Goal: Information Seeking & Learning: Understand process/instructions

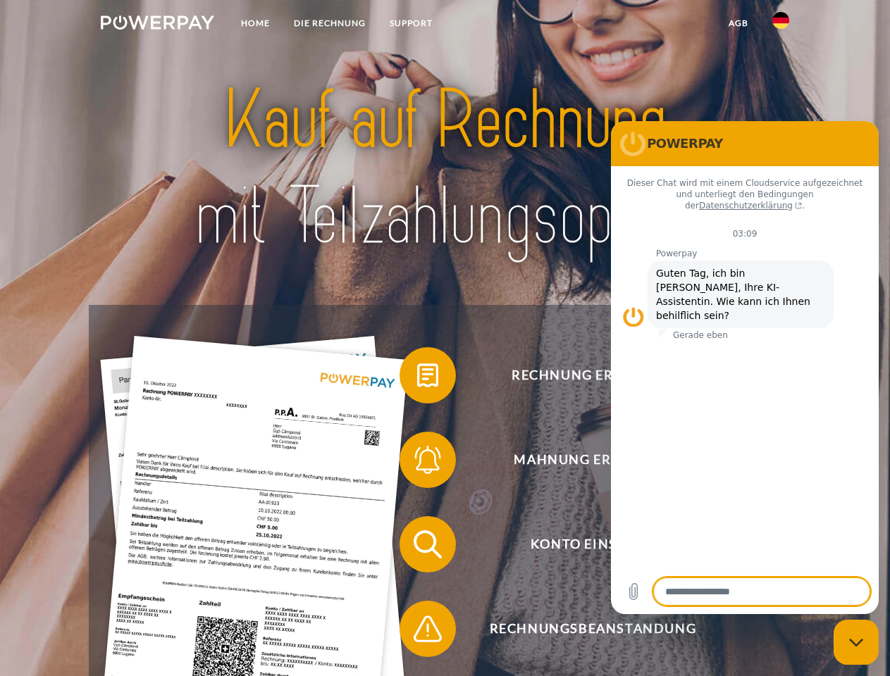
click at [157, 25] on img at bounding box center [157, 23] width 113 height 14
click at [781, 25] on img at bounding box center [780, 20] width 17 height 17
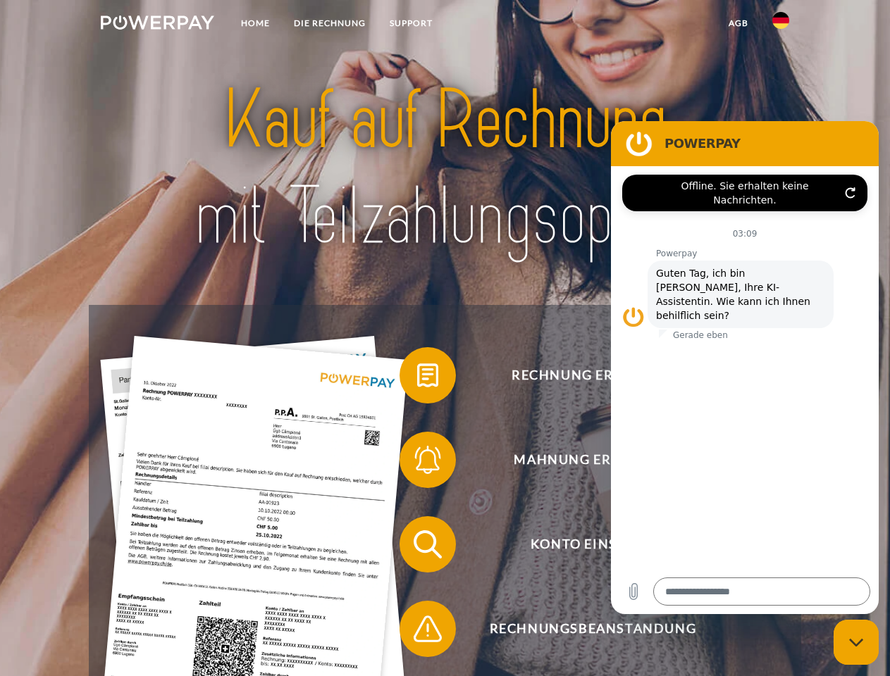
click at [738, 23] on link "agb" at bounding box center [739, 23] width 44 height 25
click at [417, 378] on span at bounding box center [406, 375] width 70 height 70
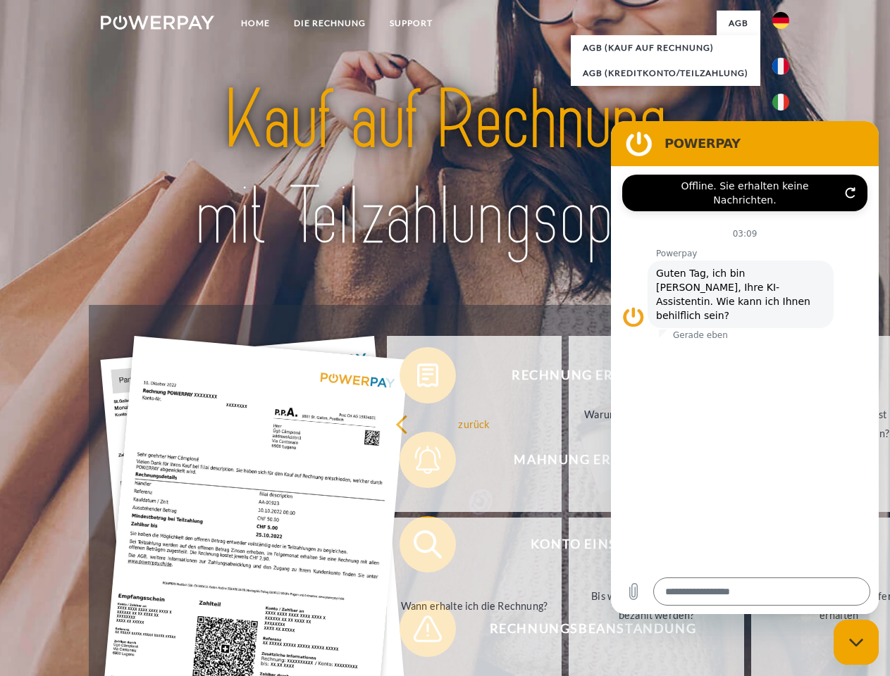
click at [417, 463] on div "Rechnung erhalten? Mahnung erhalten? Konto einsehen" at bounding box center [445, 587] width 712 height 564
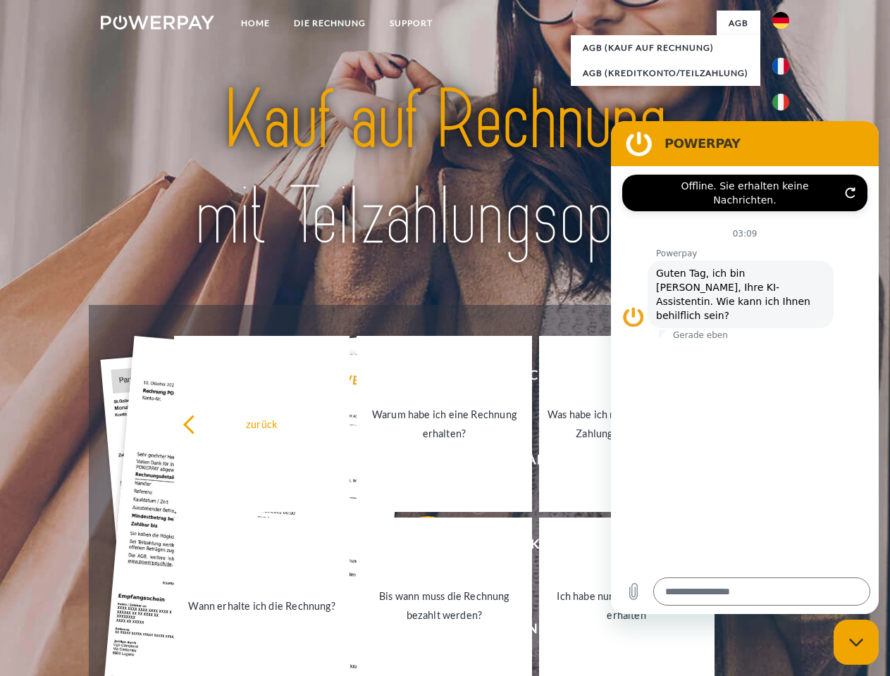
click at [417, 548] on link "Bis wann muss die Rechnung bezahlt werden?" at bounding box center [444, 606] width 175 height 176
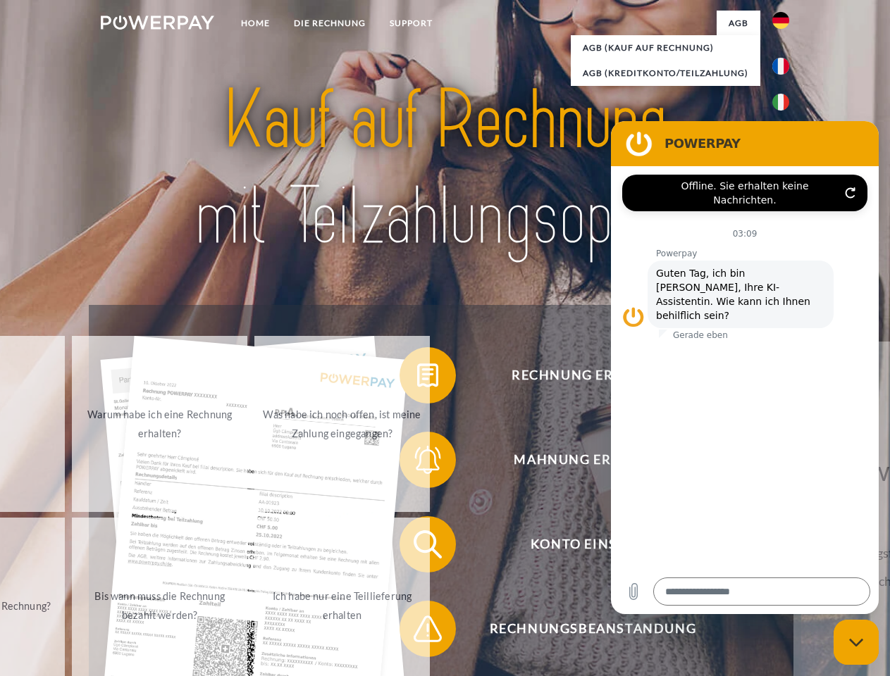
click at [417, 632] on span at bounding box center [406, 629] width 70 height 70
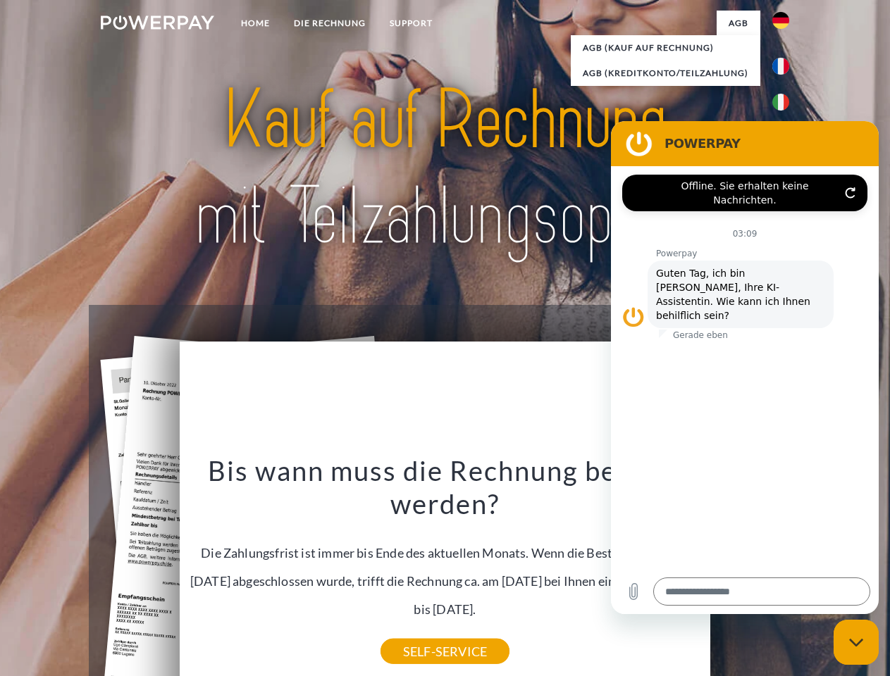
click at [856, 643] on icon "Messaging-Fenster schließen" at bounding box center [856, 642] width 15 height 9
type textarea "*"
